Goal: Task Accomplishment & Management: Use online tool/utility

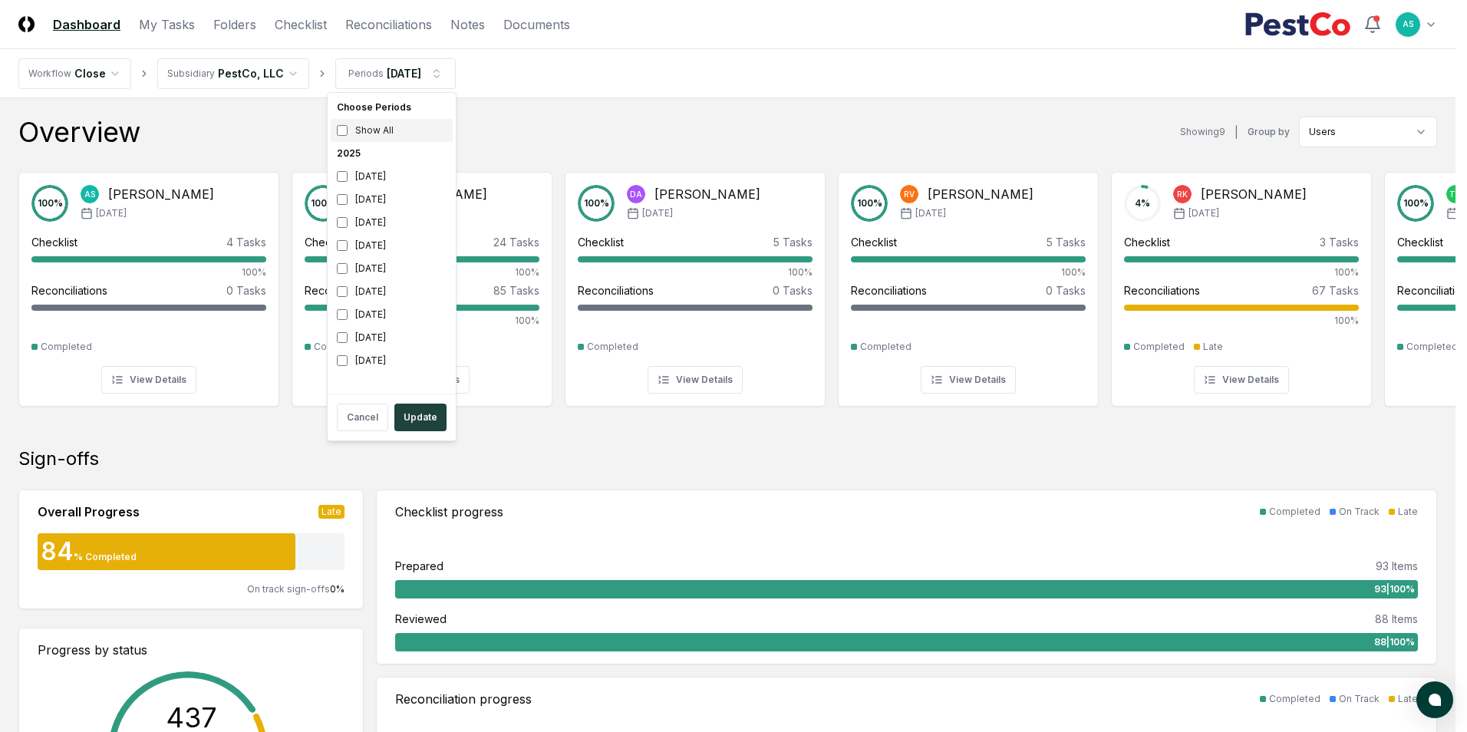
click at [349, 127] on div "Show All" at bounding box center [392, 130] width 122 height 23
click at [428, 417] on button "Update" at bounding box center [420, 418] width 52 height 28
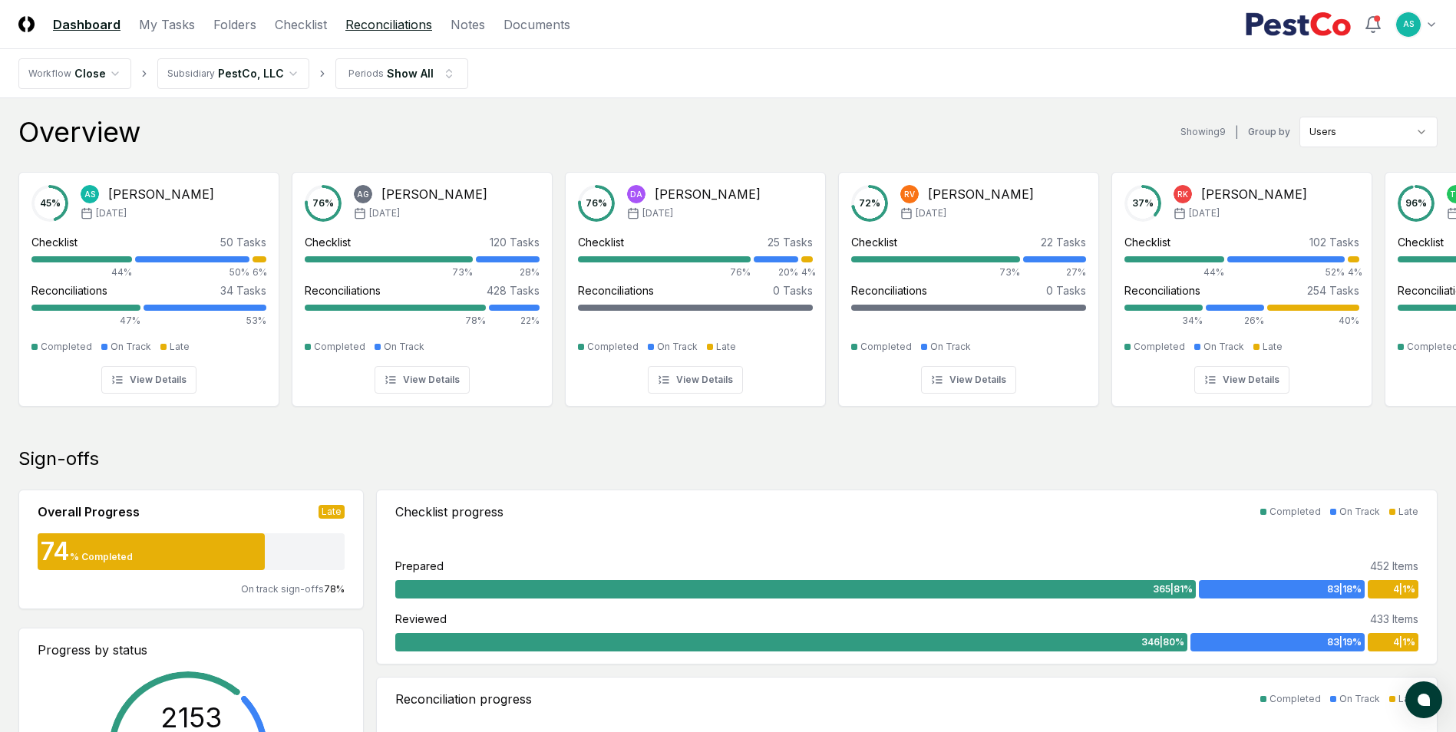
click at [375, 23] on link "Reconciliations" at bounding box center [388, 24] width 87 height 18
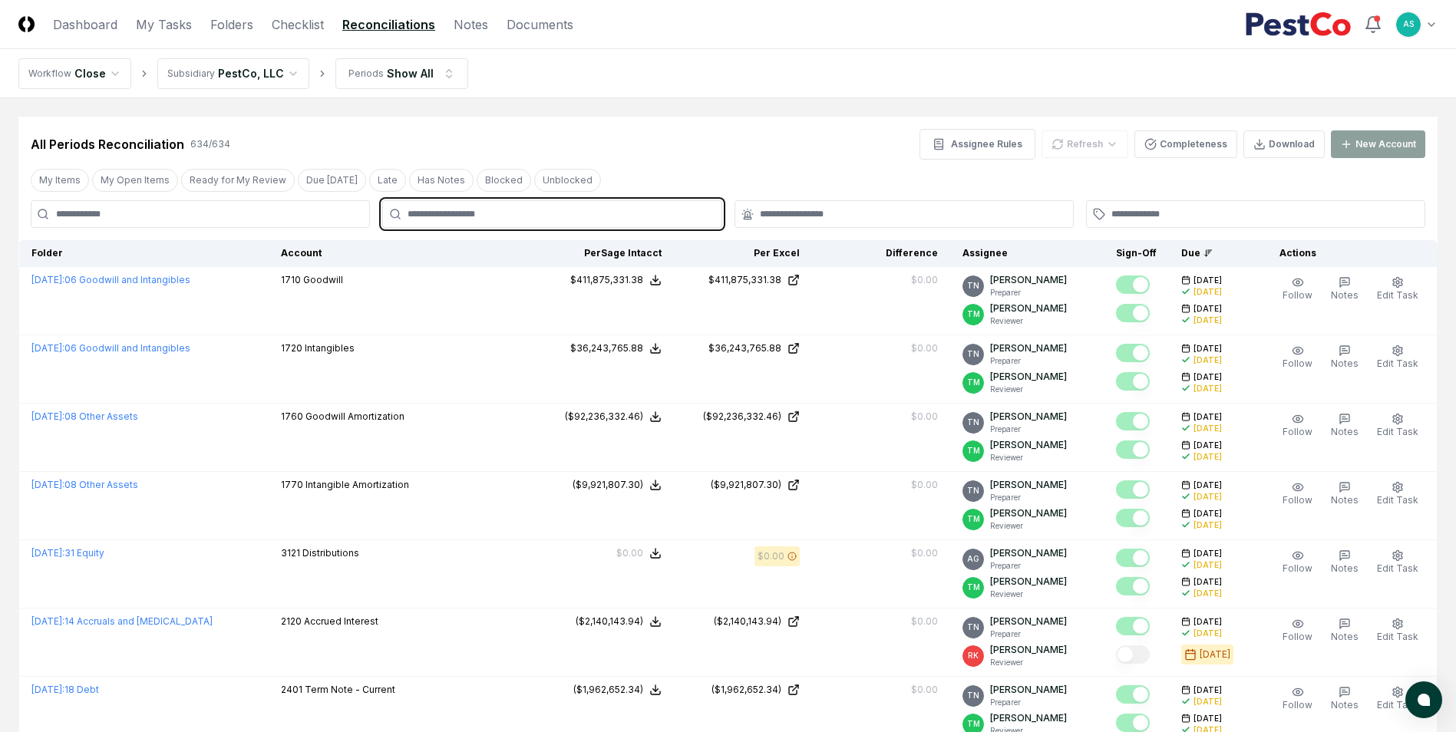
click at [441, 219] on input "text" at bounding box center [560, 214] width 304 height 14
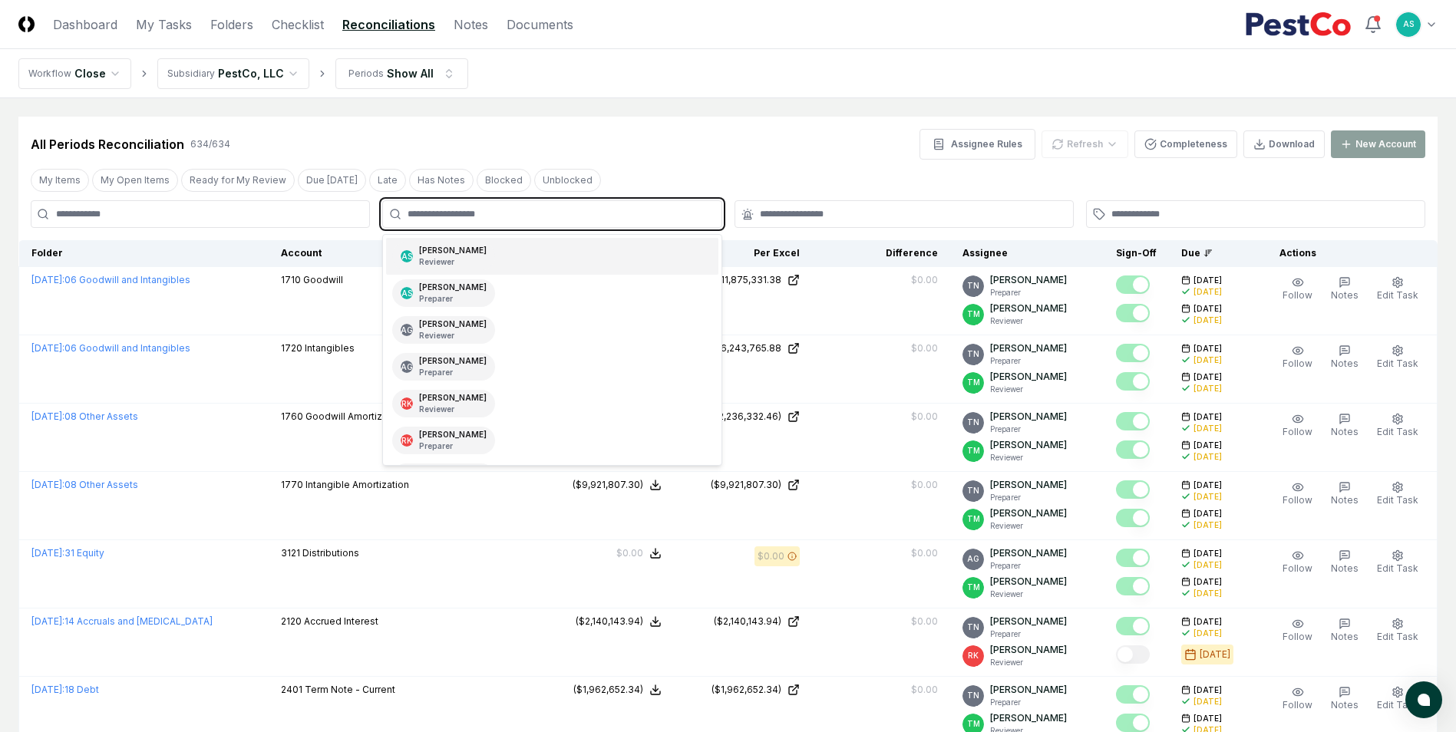
click at [421, 249] on div "[PERSON_NAME] Reviewer" at bounding box center [453, 256] width 68 height 23
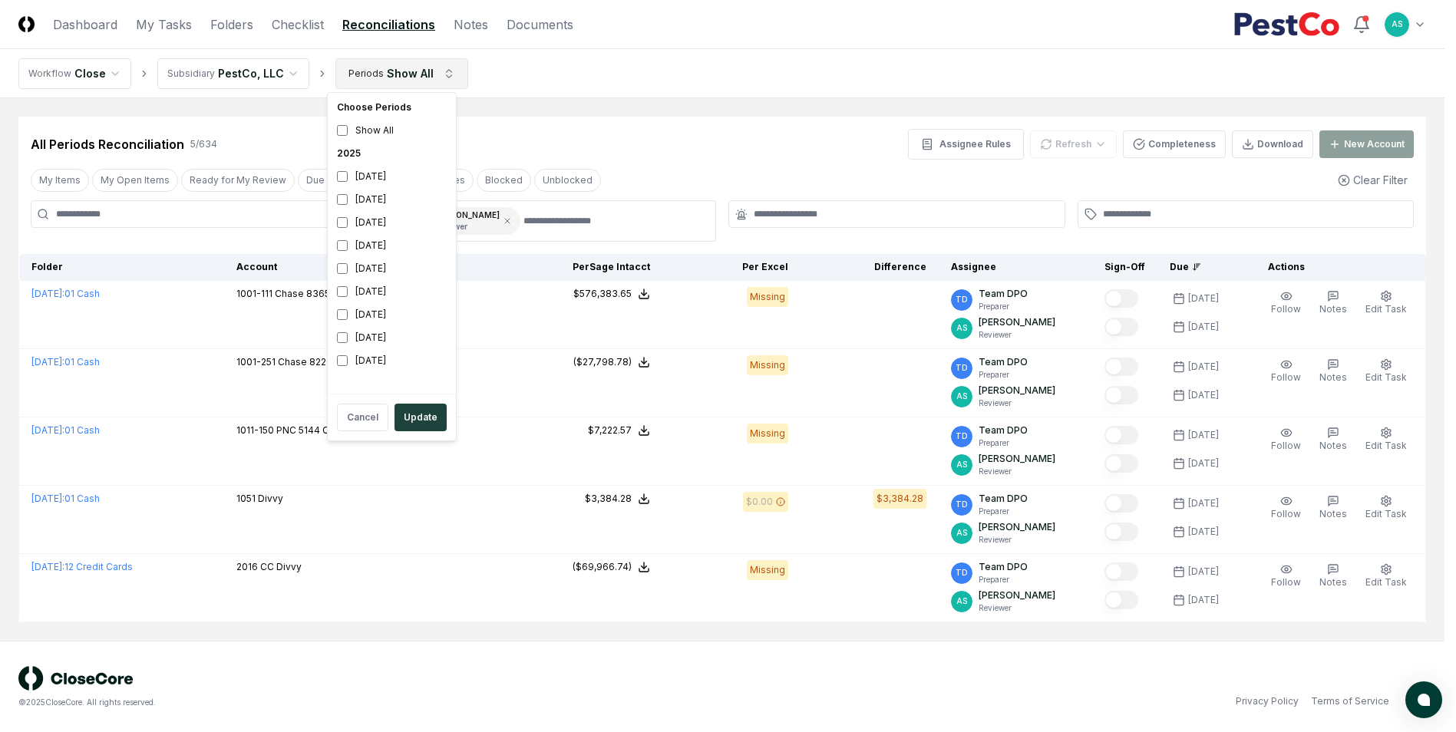
click at [351, 69] on html "CloseCore Dashboard My Tasks Folders Checklist Reconciliations Notes Documents …" at bounding box center [728, 366] width 1456 height 733
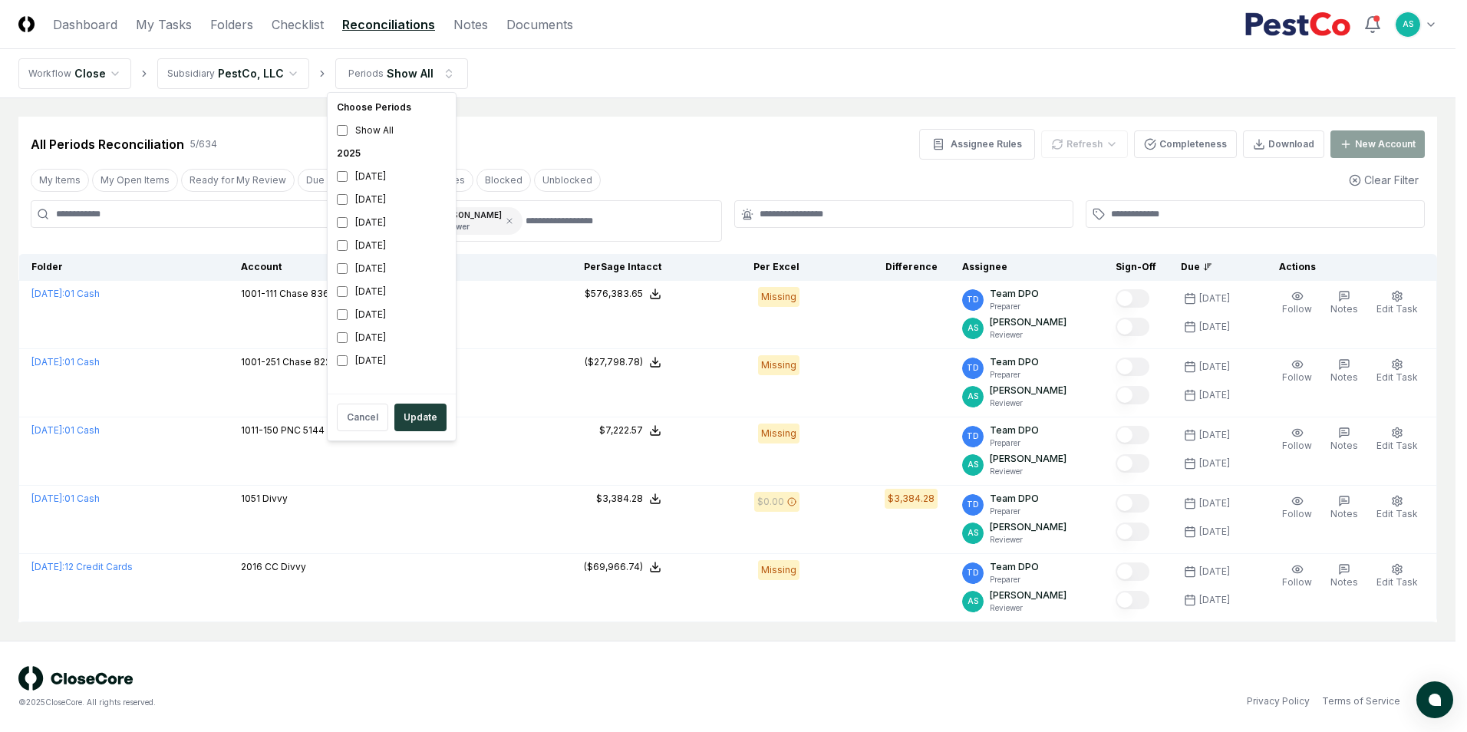
click at [645, 151] on html "CloseCore Dashboard My Tasks Folders Checklist Reconciliations Notes Documents …" at bounding box center [733, 366] width 1467 height 733
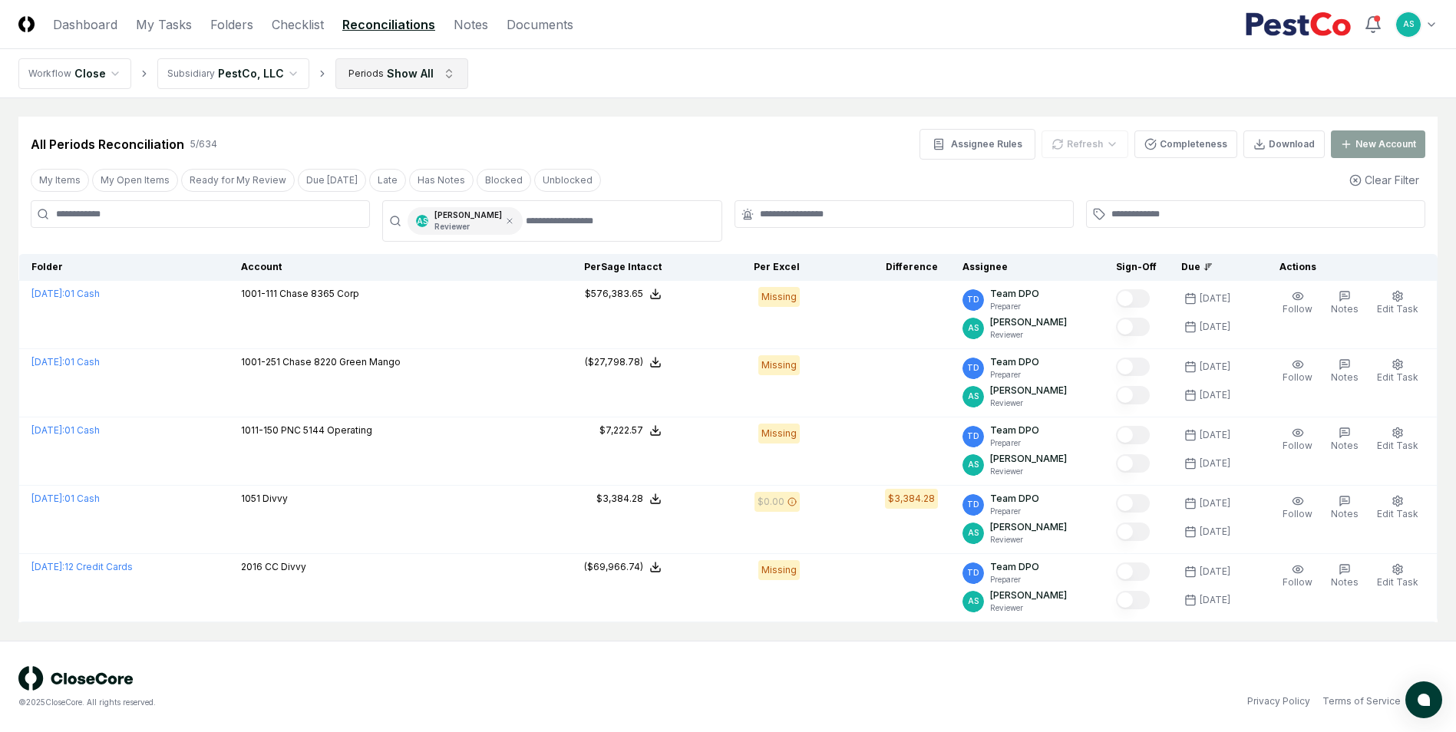
click at [410, 82] on html "CloseCore Dashboard My Tasks Folders Checklist Reconciliations Notes Documents …" at bounding box center [728, 366] width 1456 height 733
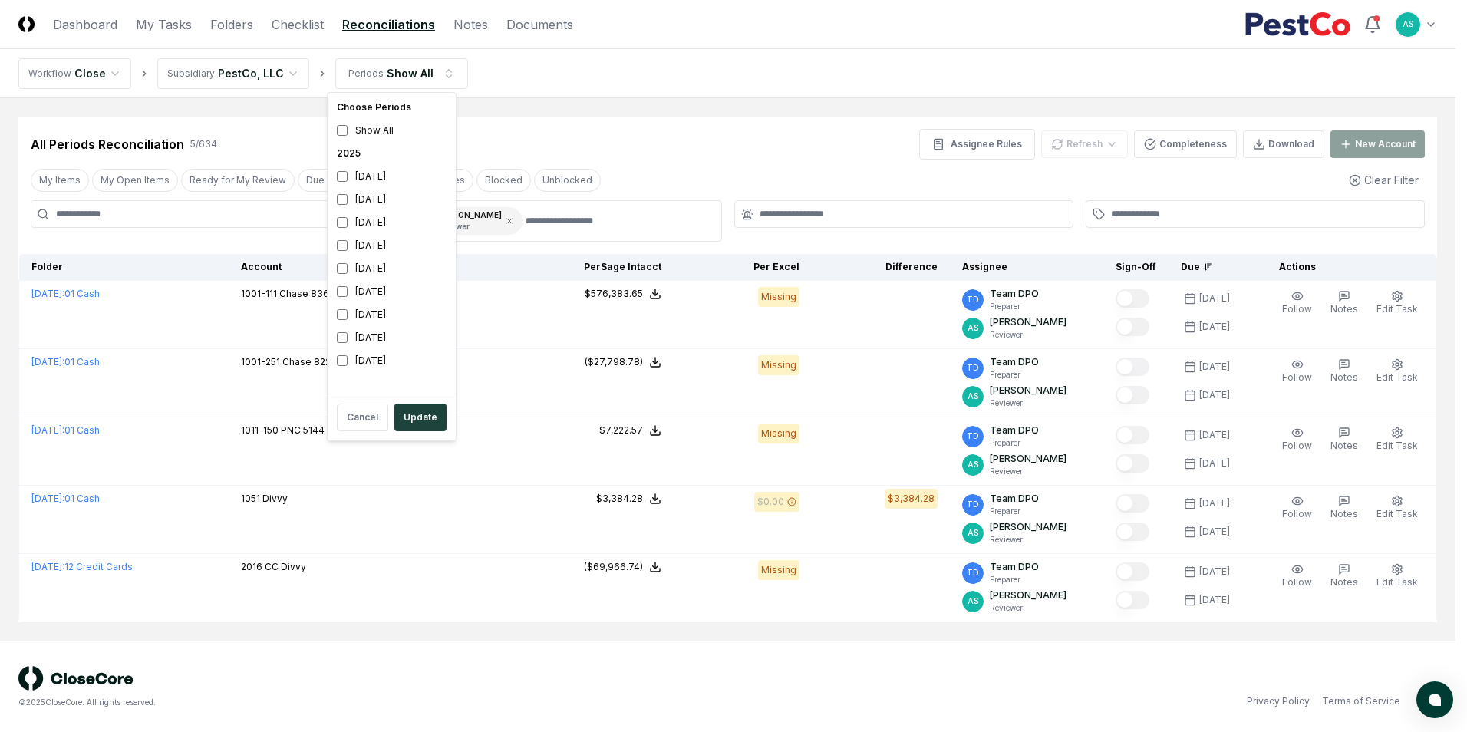
click at [556, 139] on html "CloseCore Dashboard My Tasks Folders Checklist Reconciliations Notes Documents …" at bounding box center [733, 366] width 1467 height 733
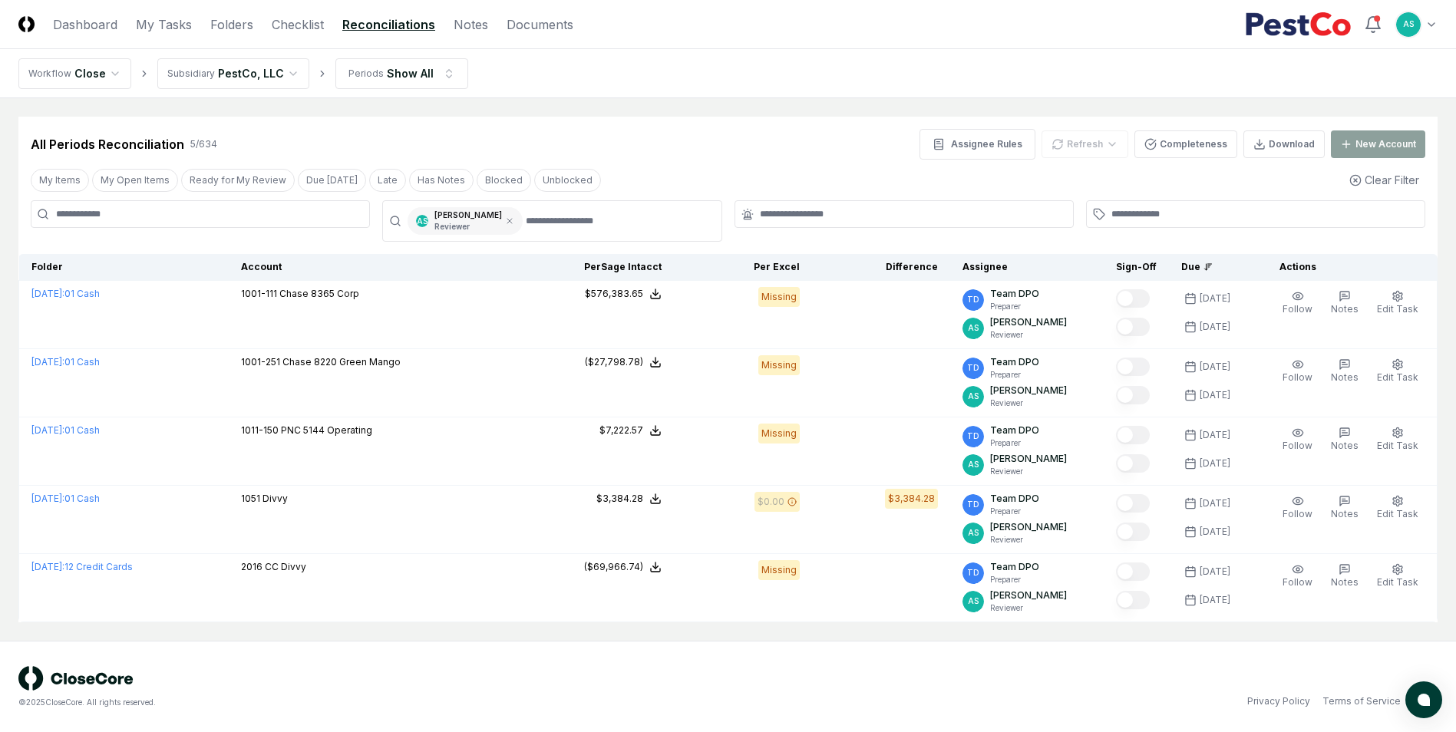
click at [497, 215] on div "AS [PERSON_NAME] Reviewer" at bounding box center [465, 221] width 115 height 28
click at [484, 226] on div "AS [PERSON_NAME] Reviewer" at bounding box center [465, 221] width 115 height 28
click at [507, 223] on icon at bounding box center [509, 221] width 5 height 5
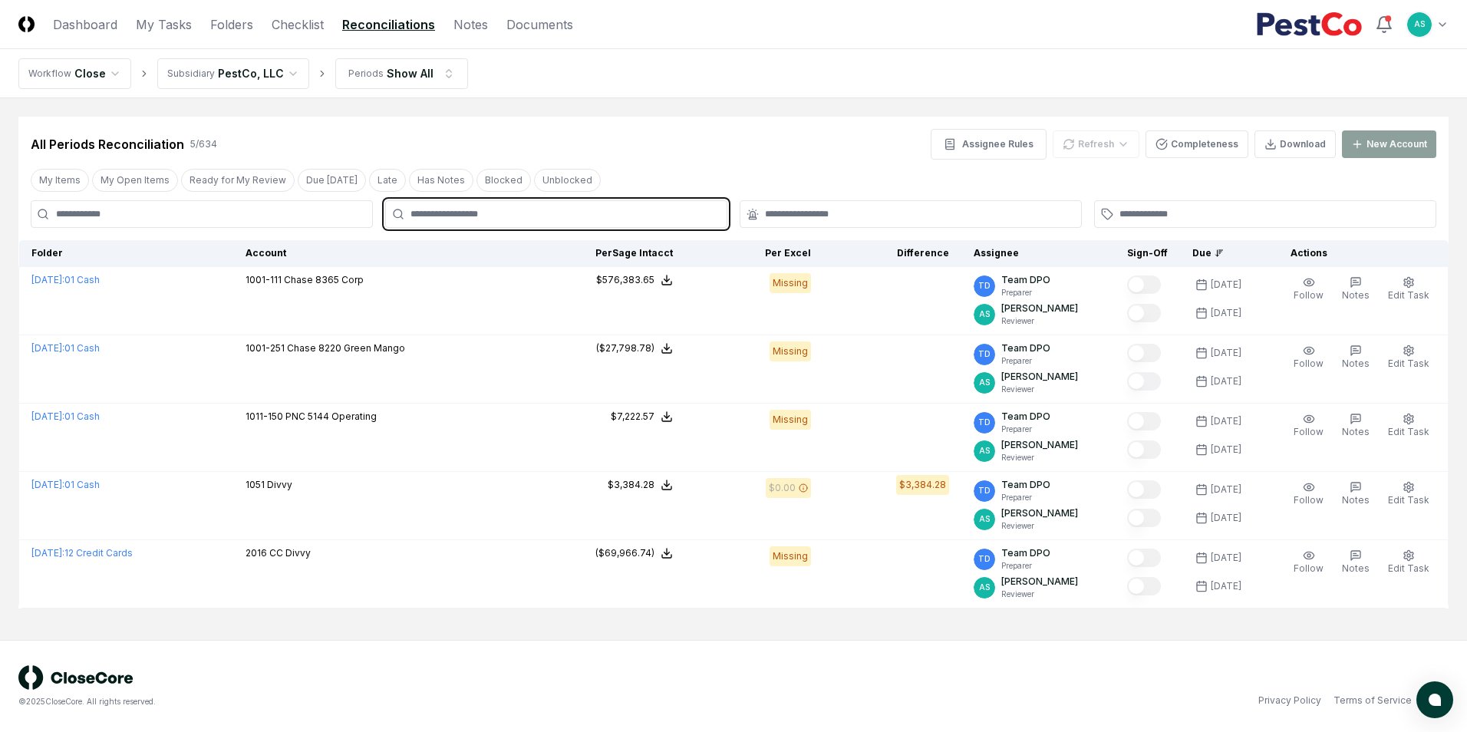
click at [492, 219] on input "text" at bounding box center [564, 214] width 307 height 14
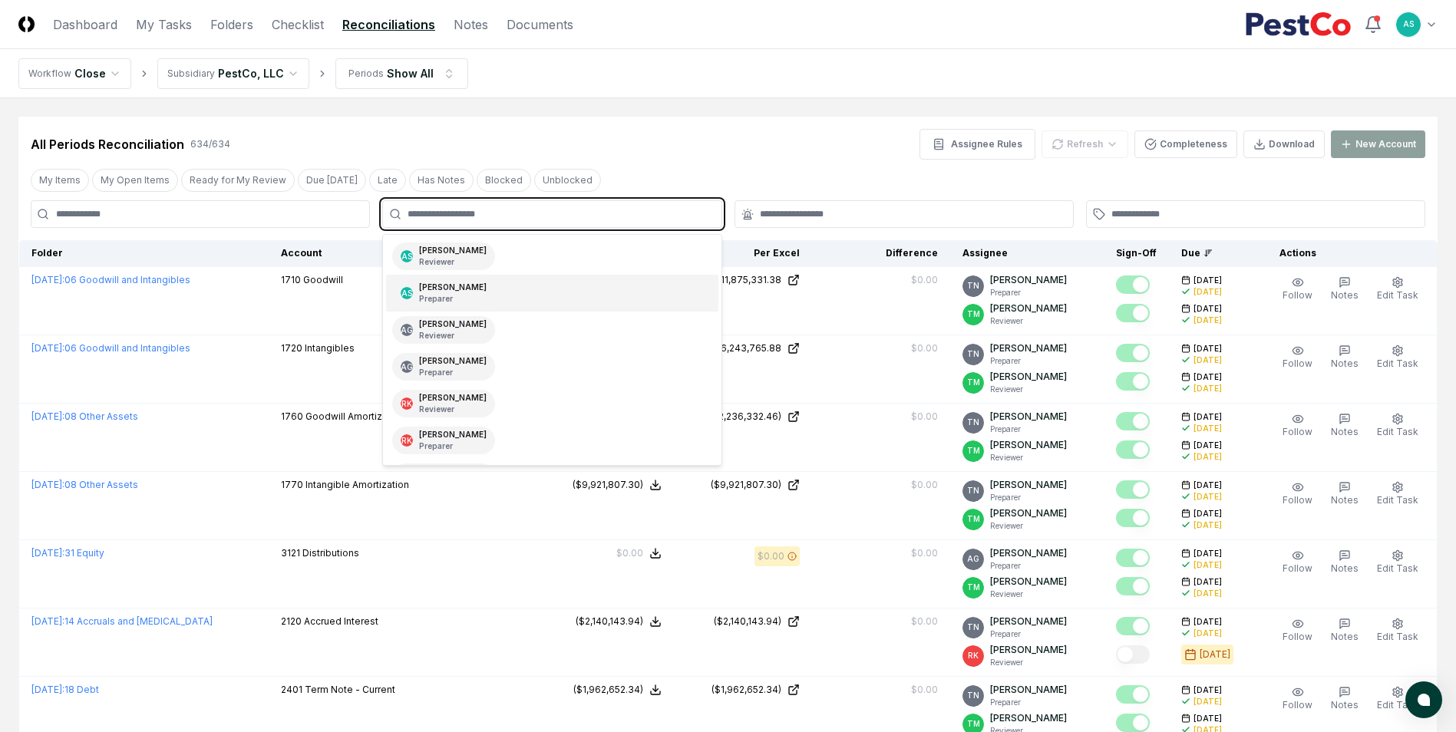
click at [437, 311] on div "AS [PERSON_NAME] Preparer" at bounding box center [552, 293] width 332 height 37
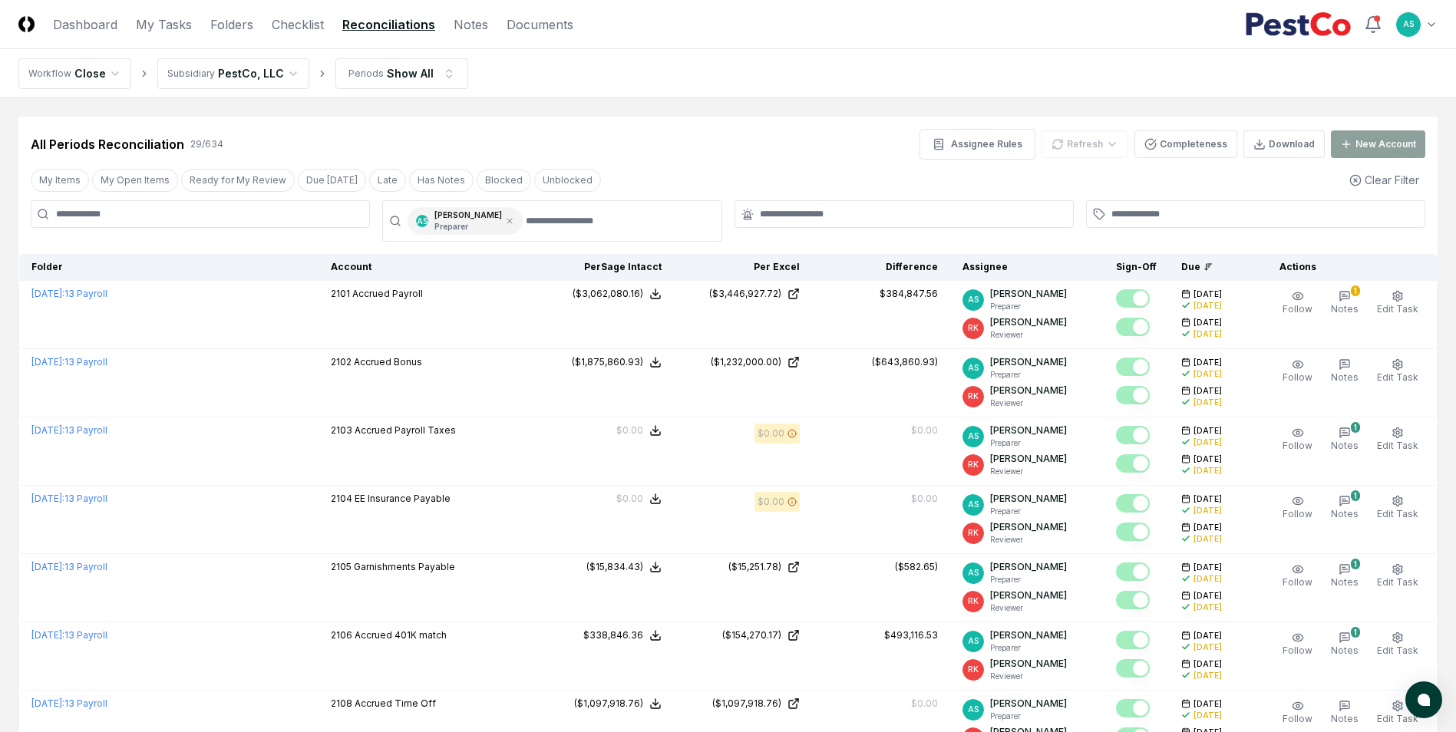
click at [658, 130] on div "All Periods Reconciliation 29 / 634 Assignee Rules Refresh Completeness Downloa…" at bounding box center [728, 144] width 1394 height 31
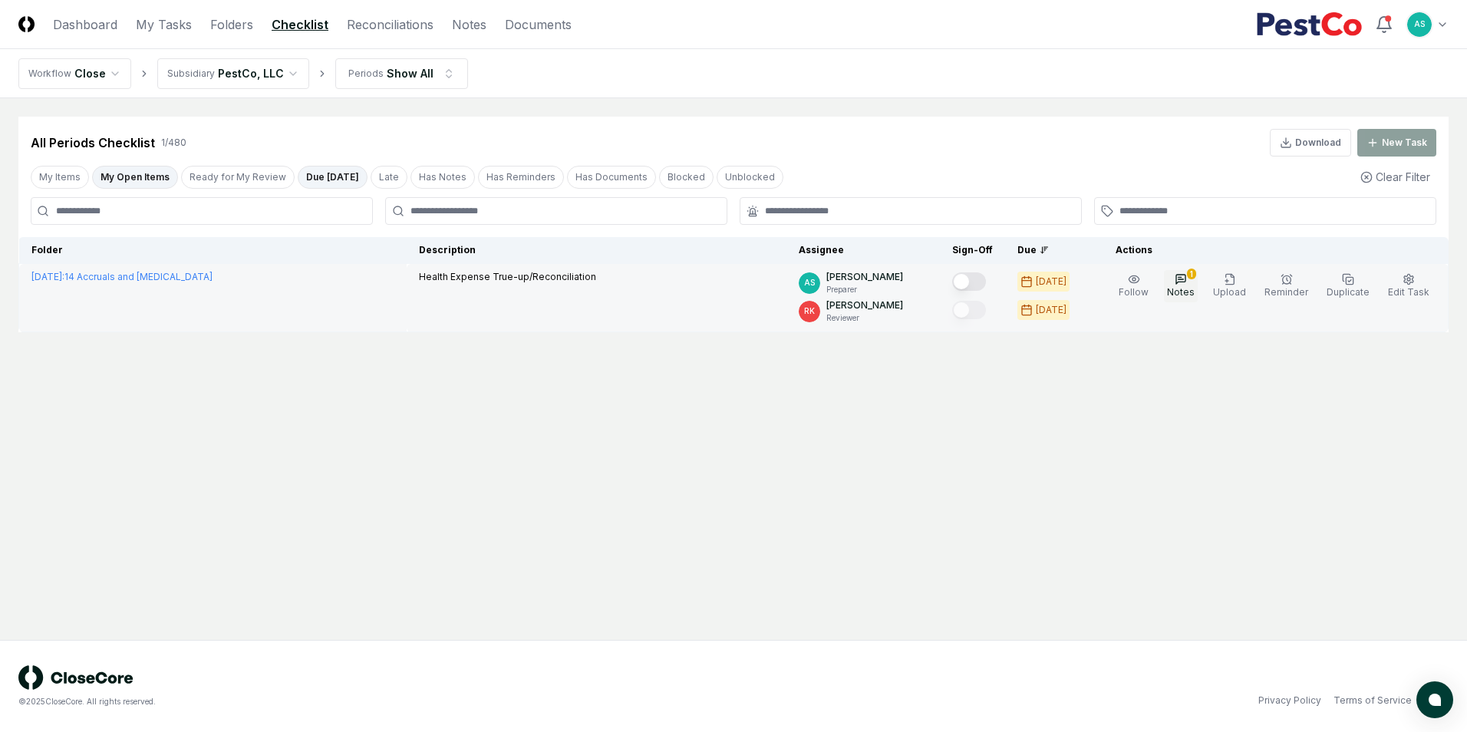
click at [1196, 270] on div "1" at bounding box center [1191, 274] width 9 height 11
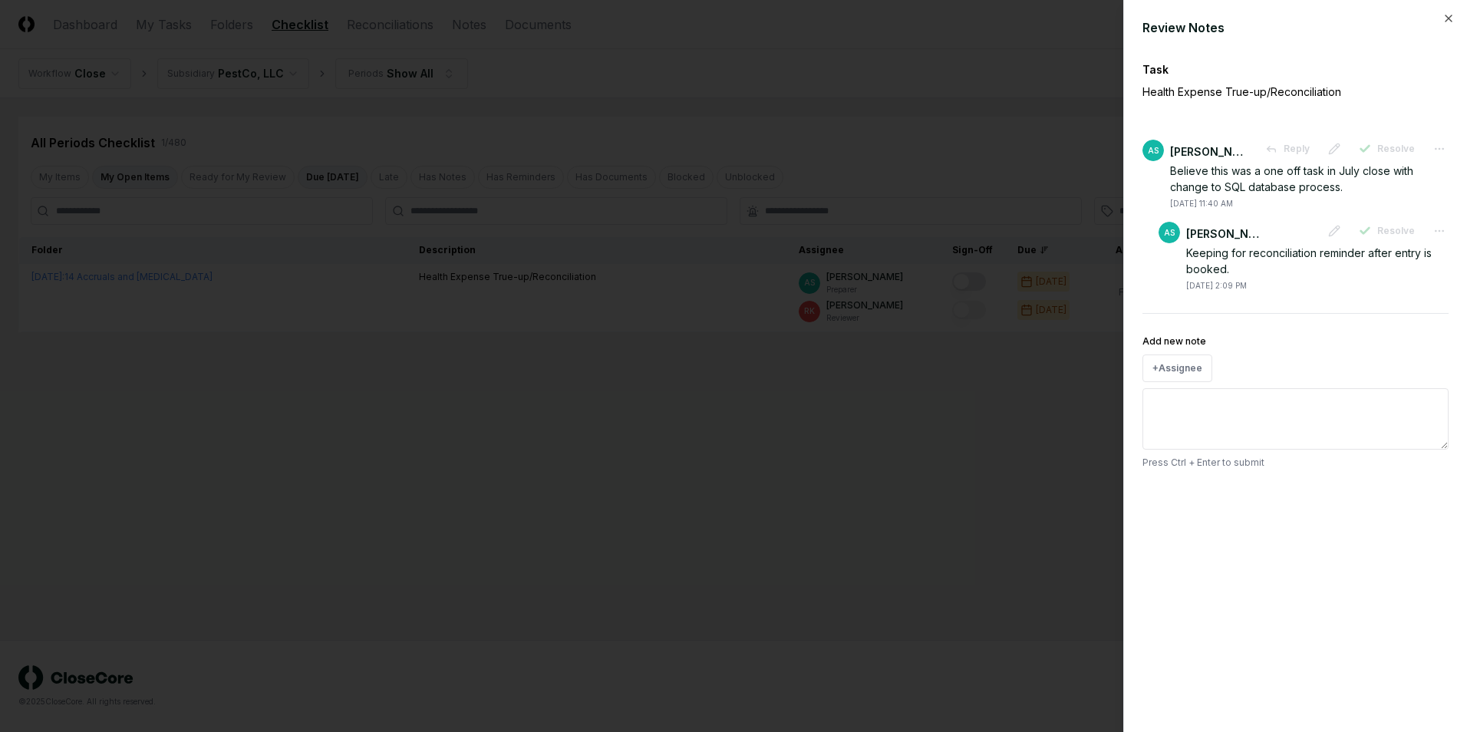
click at [894, 442] on div at bounding box center [733, 366] width 1467 height 732
